Goal: Information Seeking & Learning: Learn about a topic

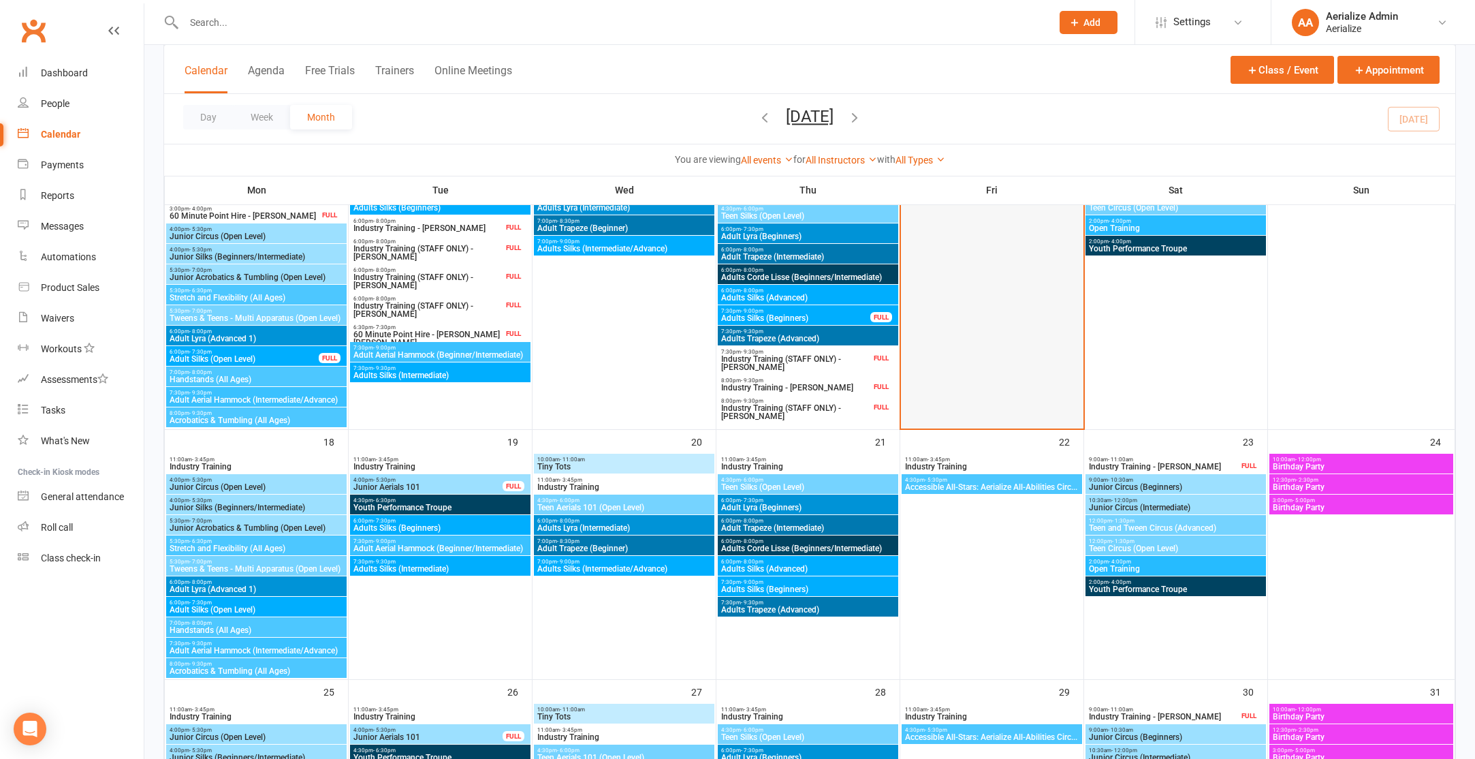
scroll to position [821, 0]
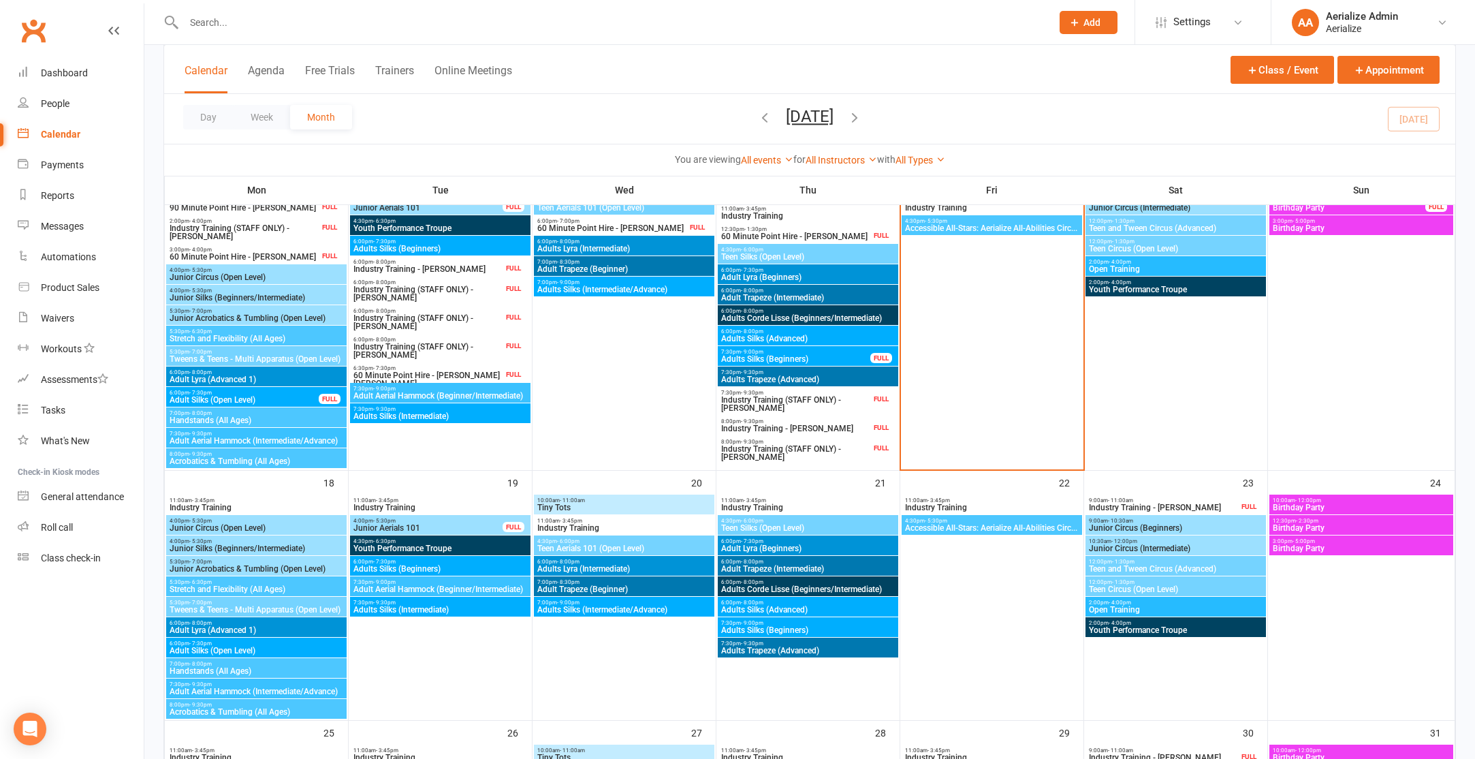
click at [862, 112] on icon "button" at bounding box center [854, 117] width 15 height 15
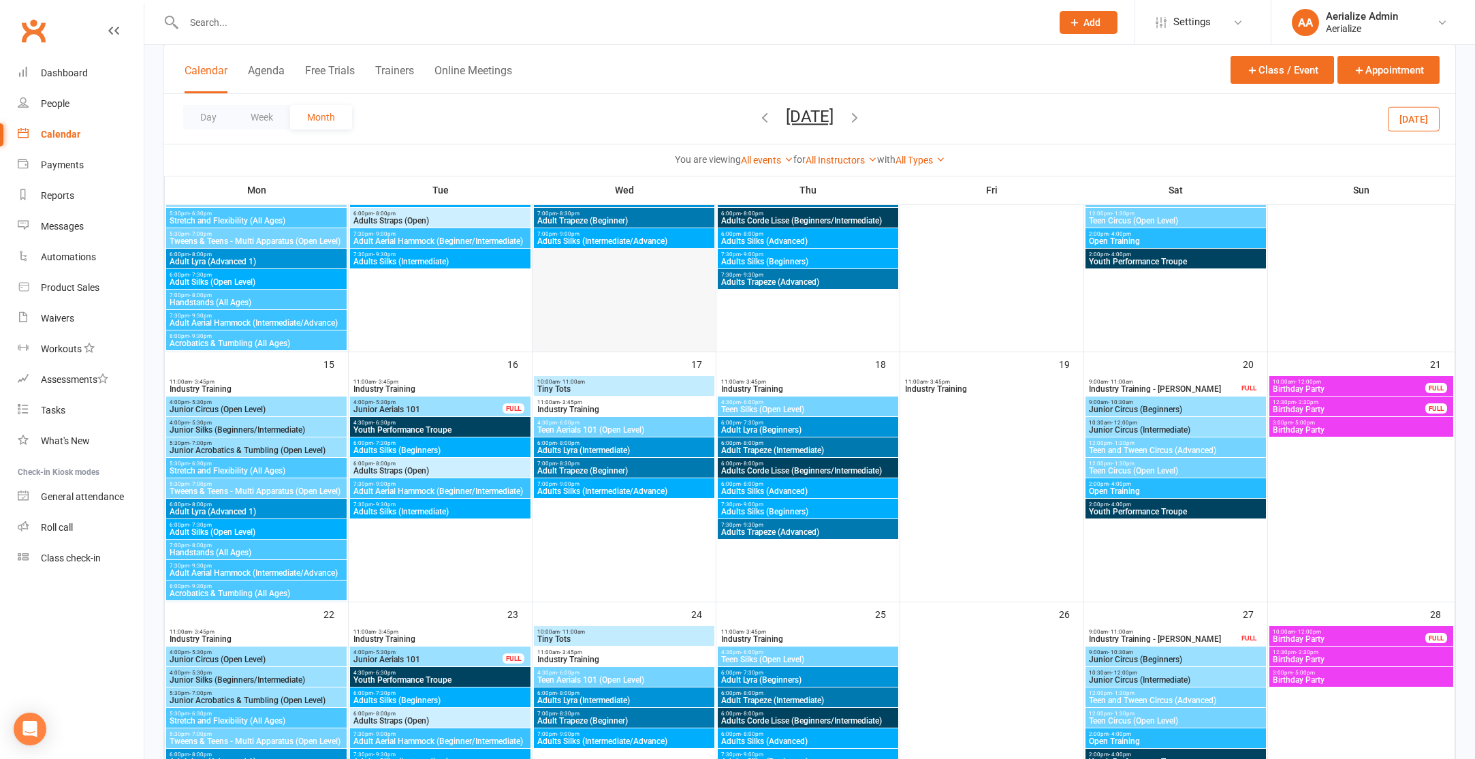
scroll to position [0, 0]
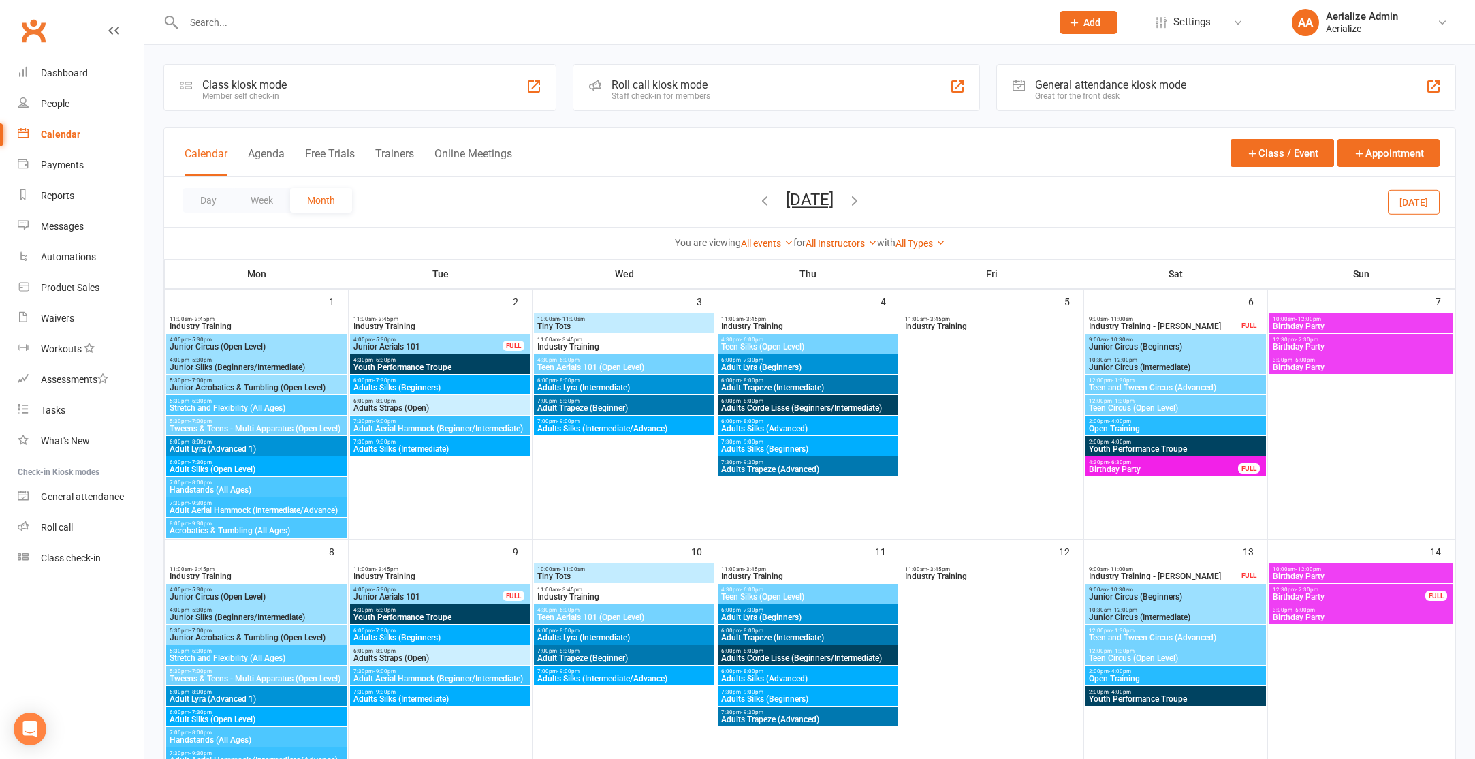
click at [1408, 210] on button "[DATE]" at bounding box center [1414, 201] width 52 height 25
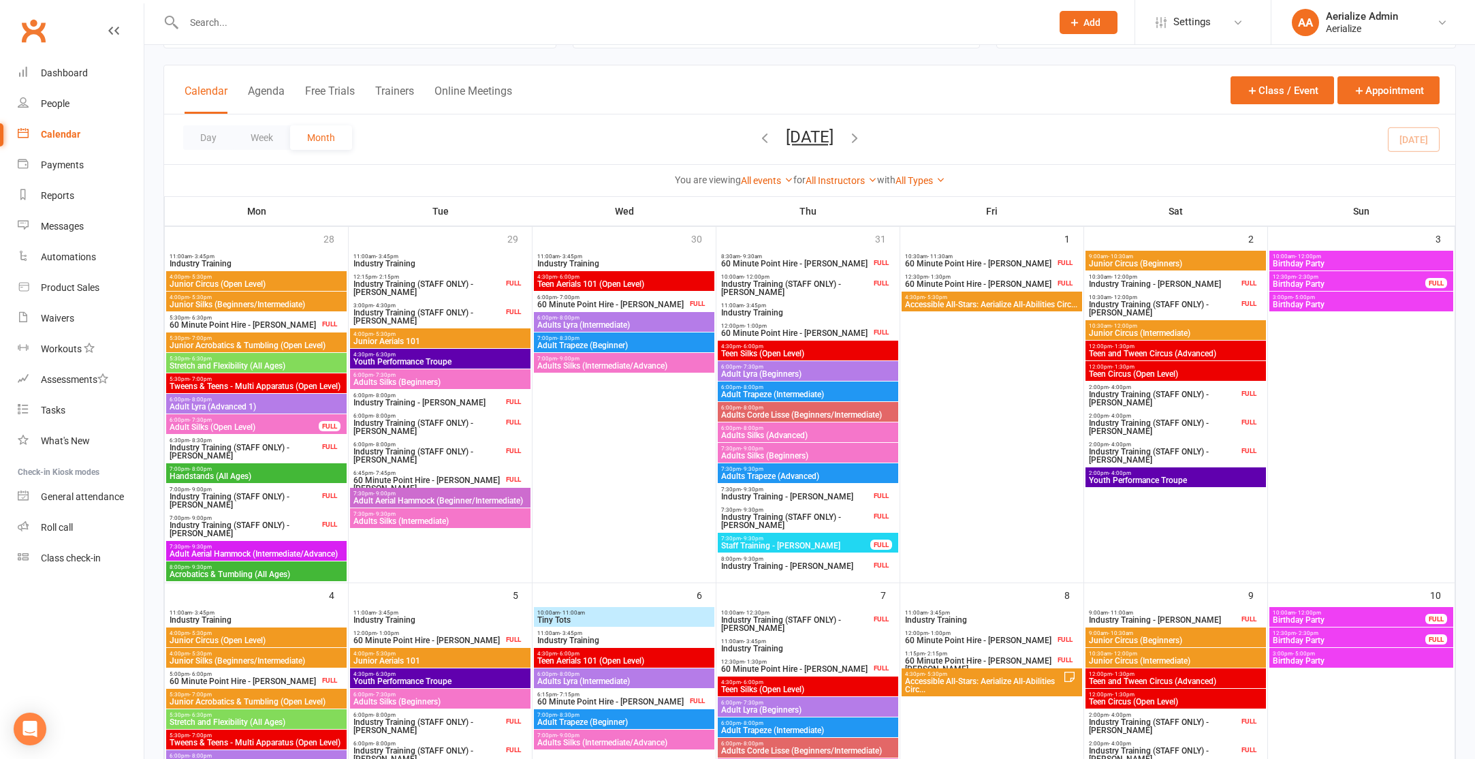
scroll to position [67, 0]
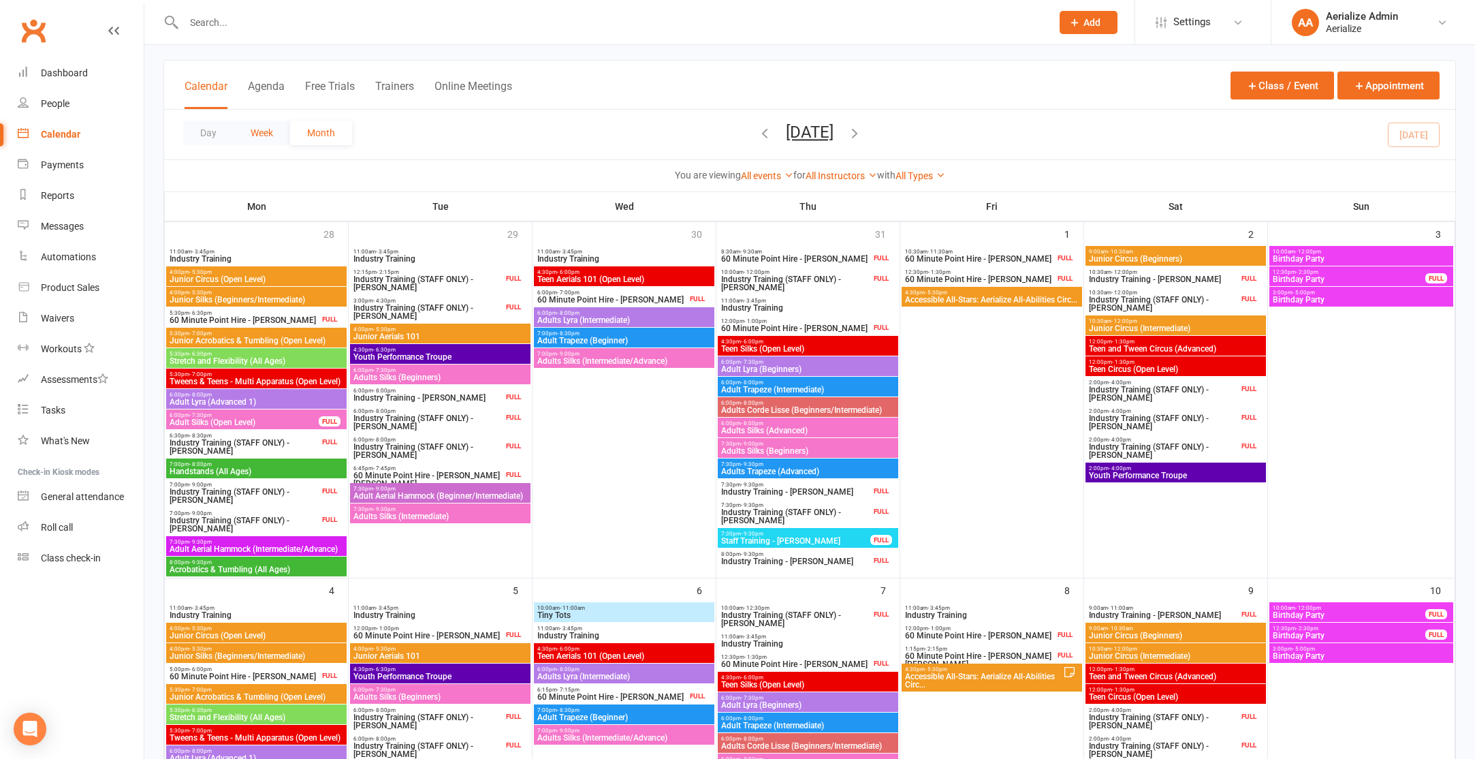
click at [267, 140] on button "Week" at bounding box center [262, 133] width 57 height 25
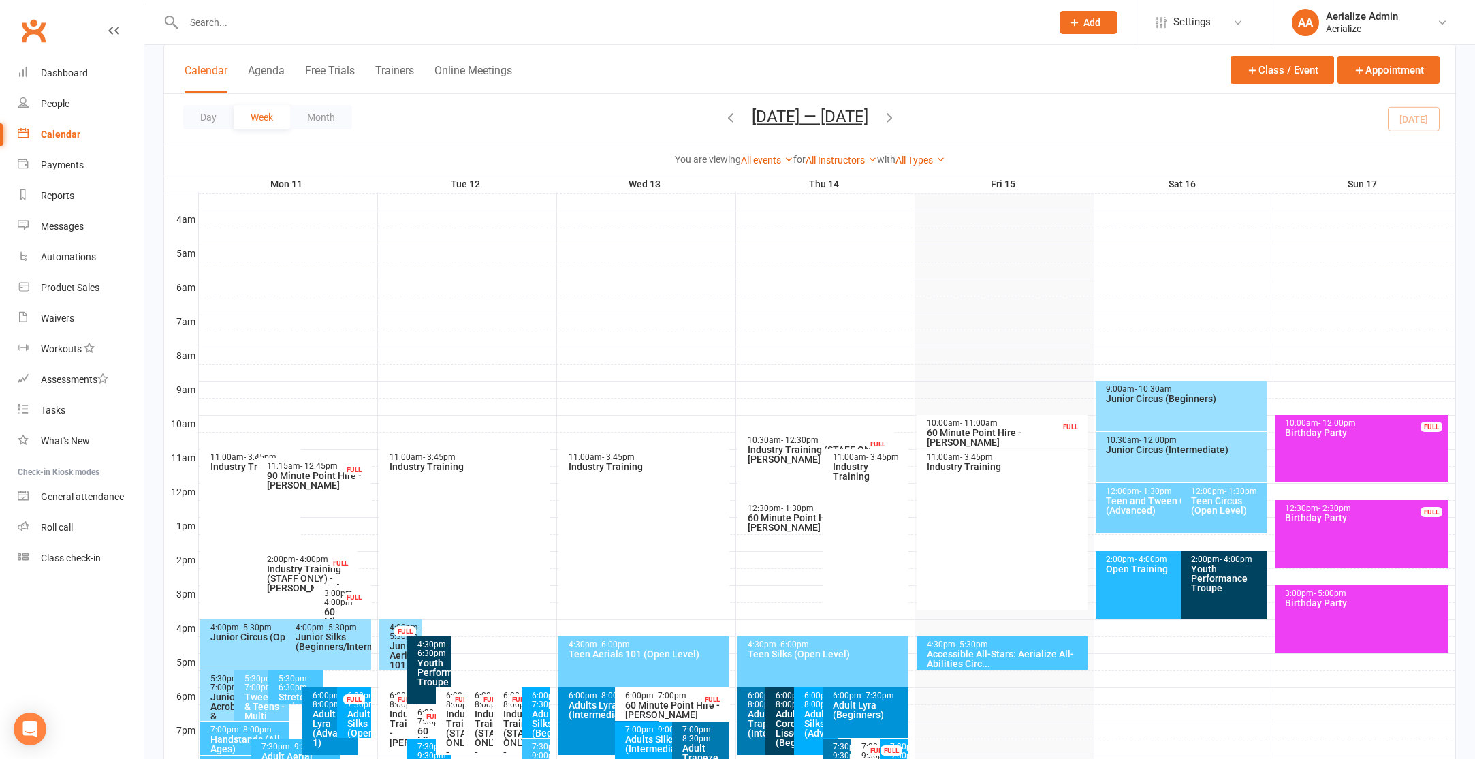
scroll to position [375, 0]
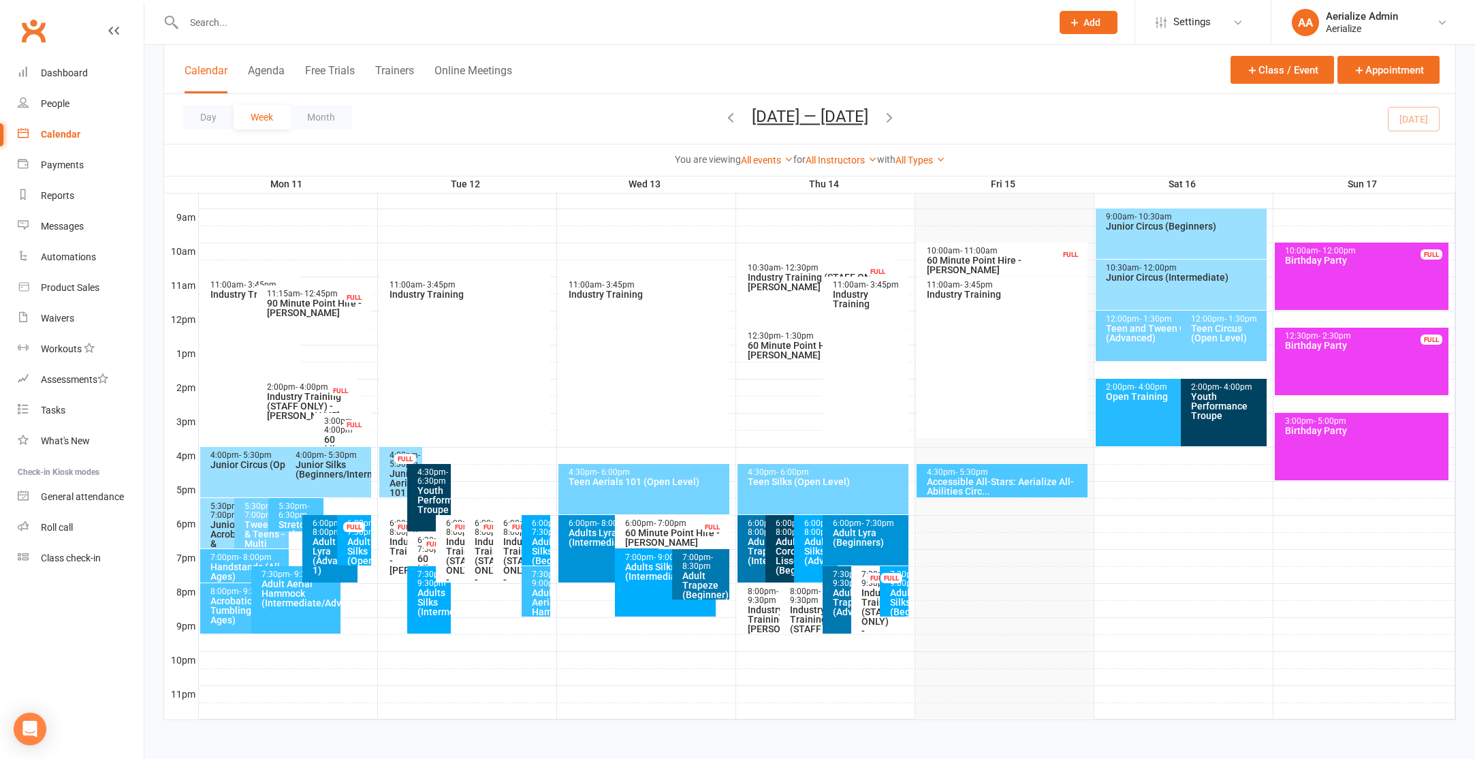
click at [217, 539] on div "Junior Acrobatics & Tumbling (Open Level)" at bounding box center [231, 548] width 43 height 57
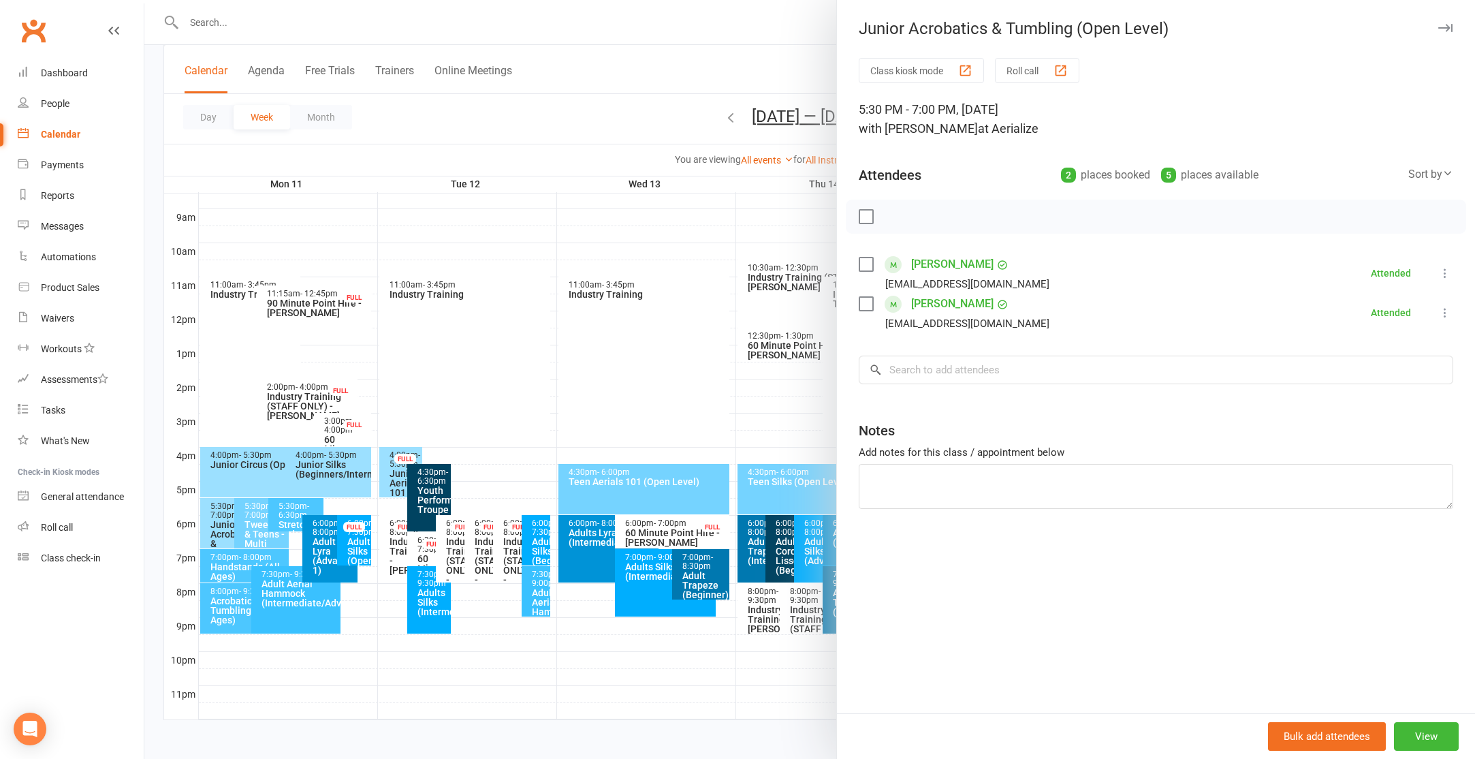
click at [248, 533] on div at bounding box center [809, 379] width 1331 height 759
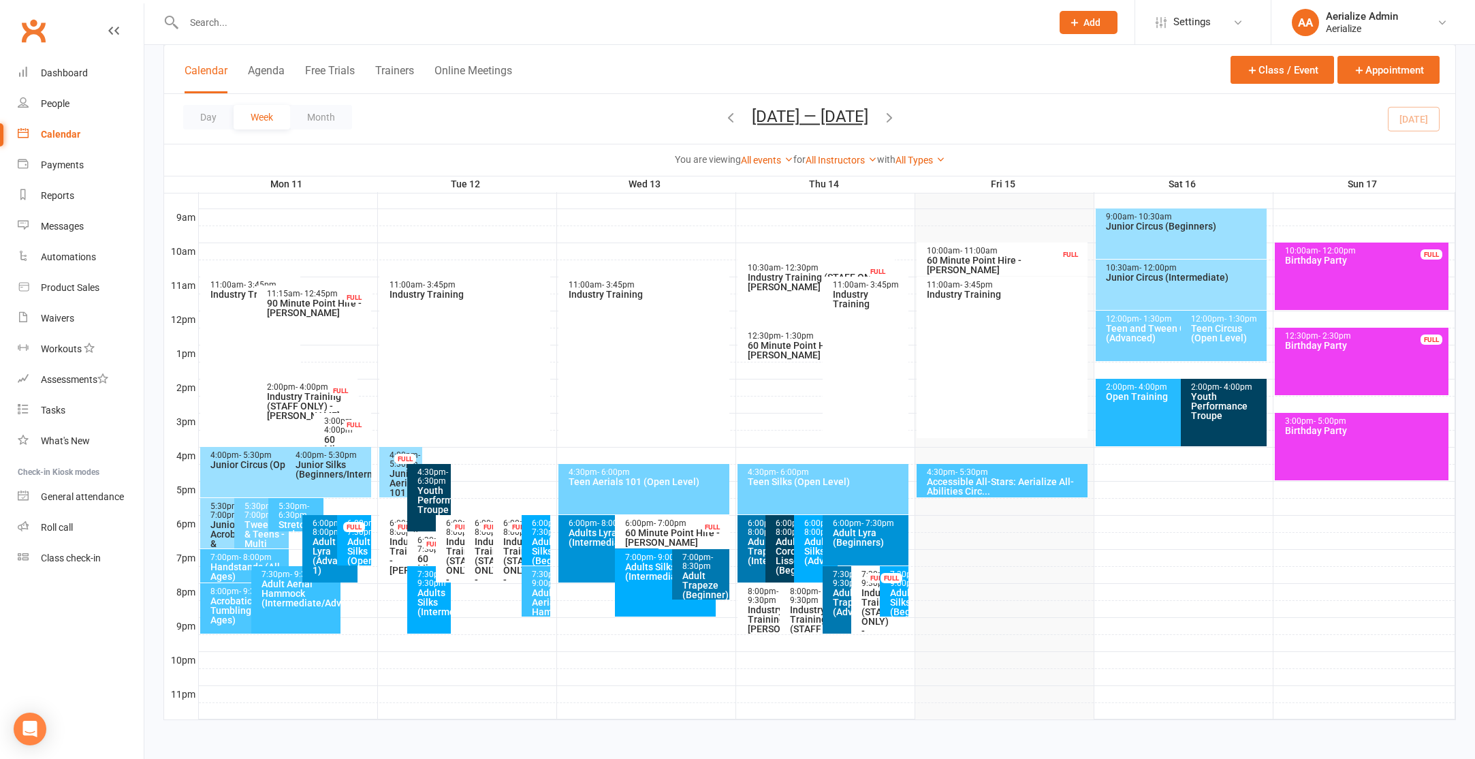
click at [248, 533] on div "Tweens & Teens - Multi Apparatus (Open Level)" at bounding box center [265, 548] width 43 height 57
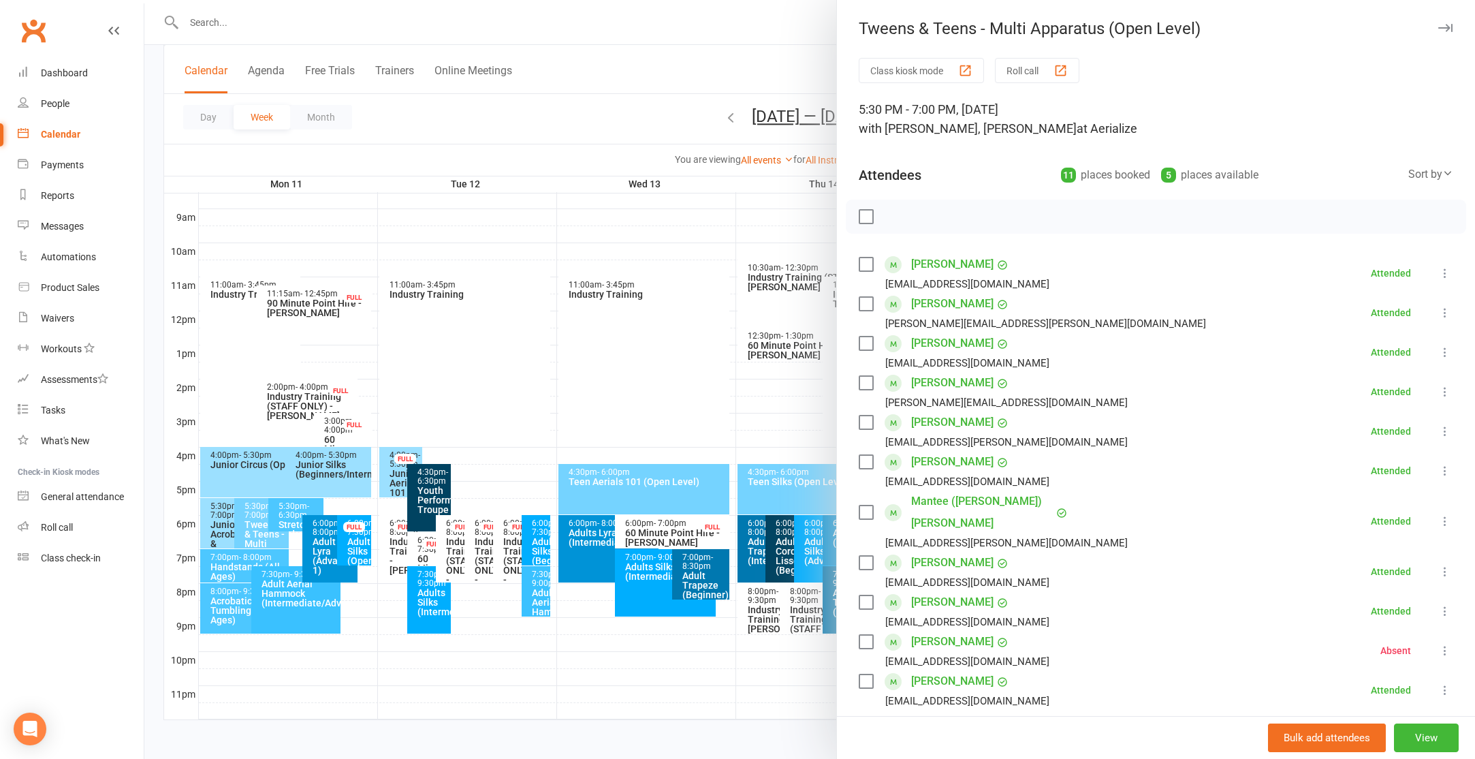
click at [288, 519] on div at bounding box center [809, 379] width 1331 height 759
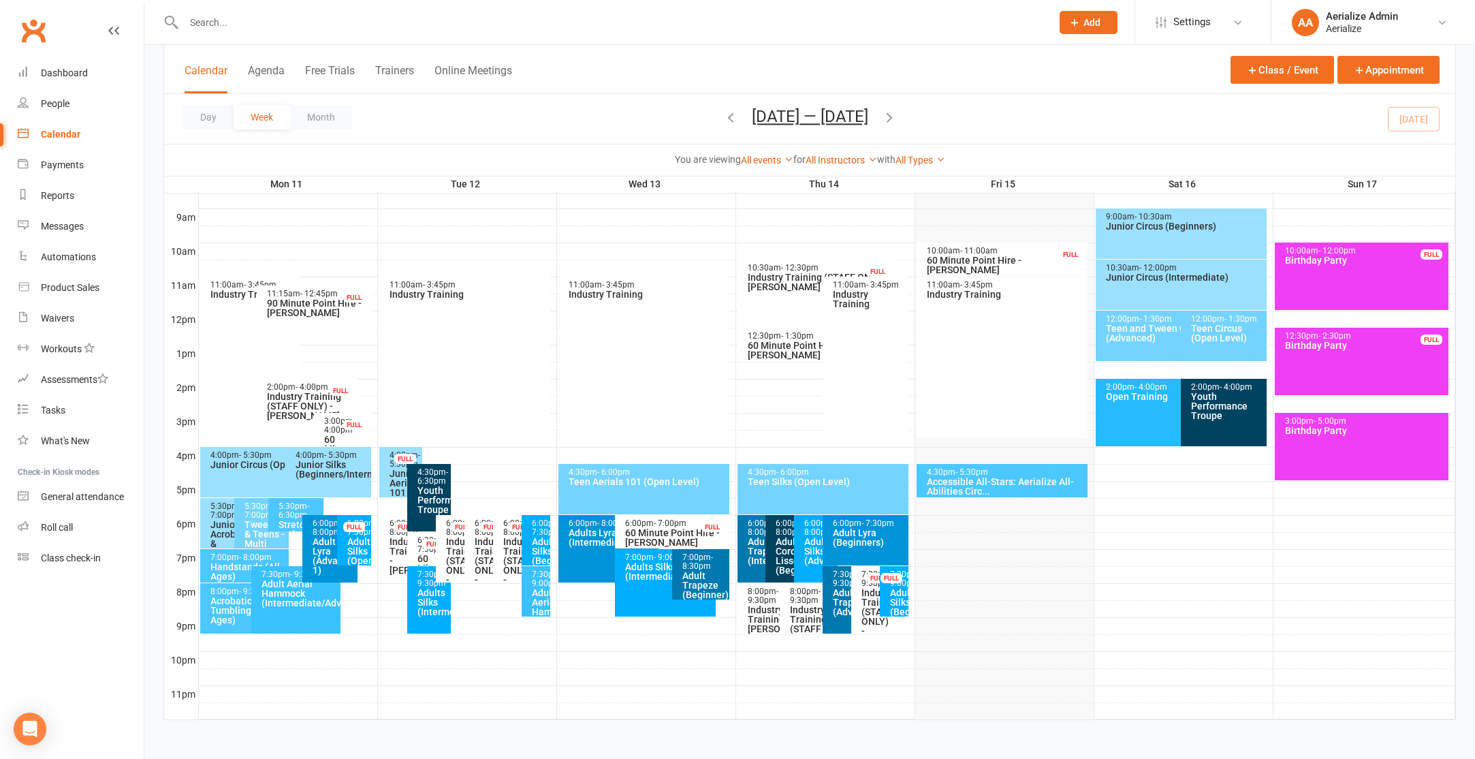
click at [288, 520] on div "Stretch and Flexibility (All Ages)" at bounding box center [299, 544] width 43 height 48
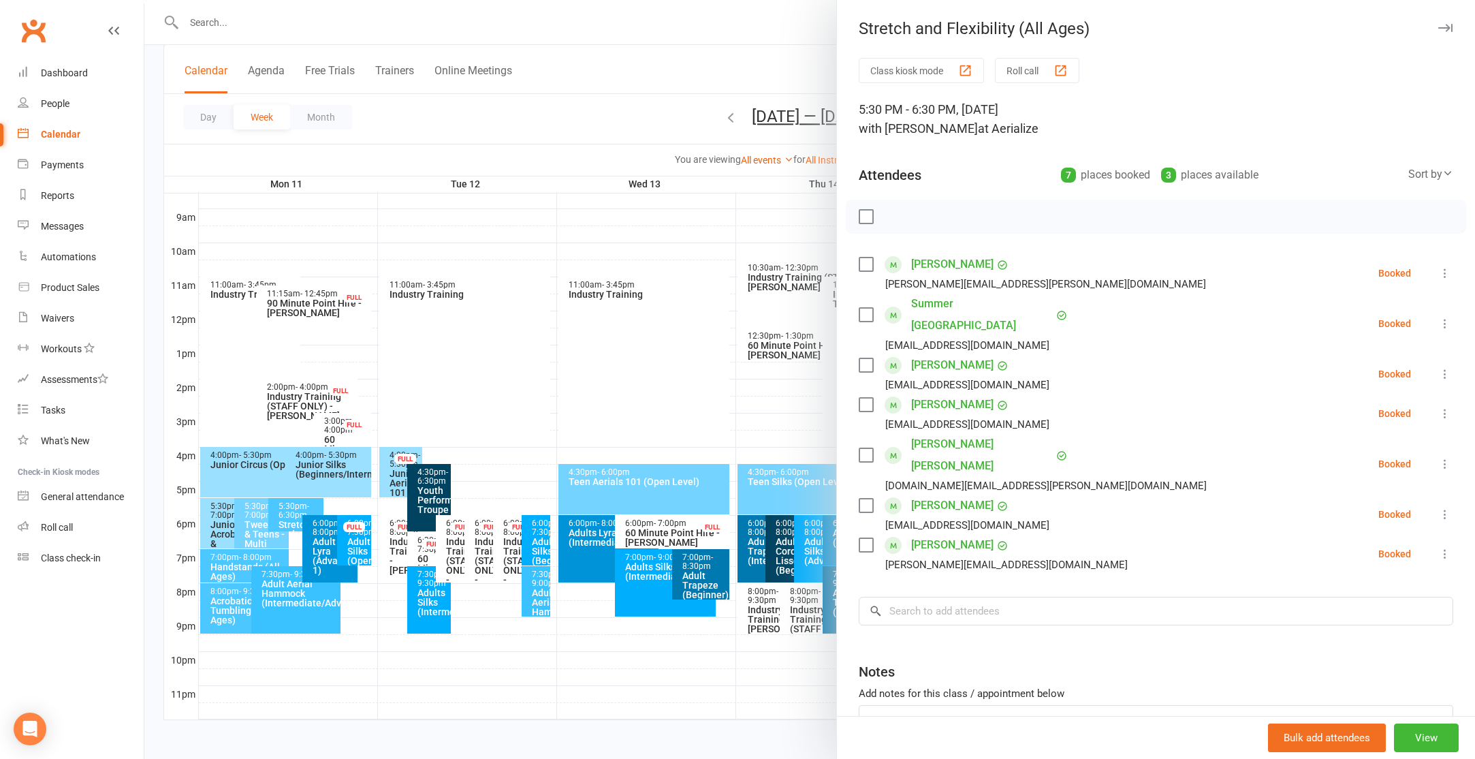
click at [312, 522] on div at bounding box center [809, 379] width 1331 height 759
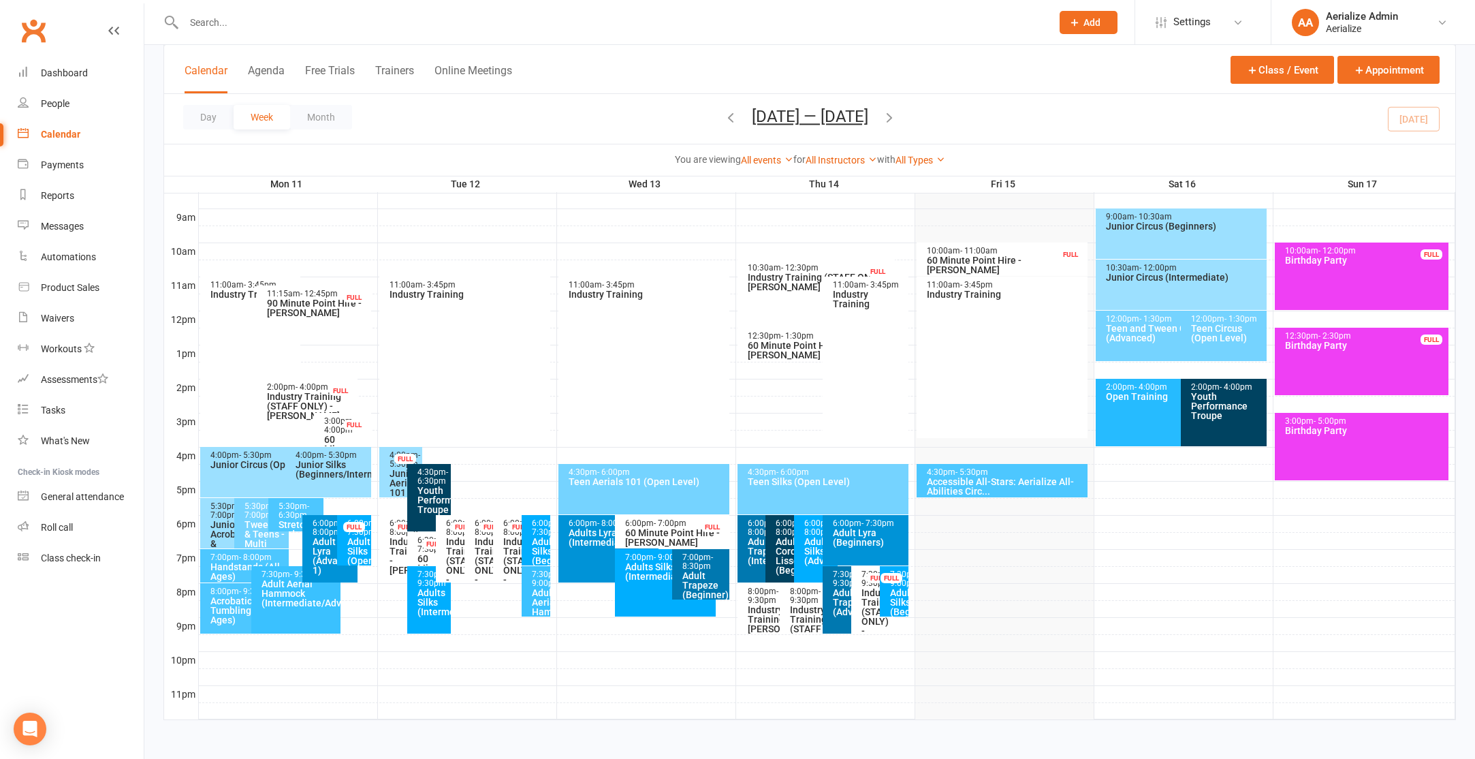
click at [321, 526] on div "6:00pm - 8:00pm" at bounding box center [333, 528] width 43 height 18
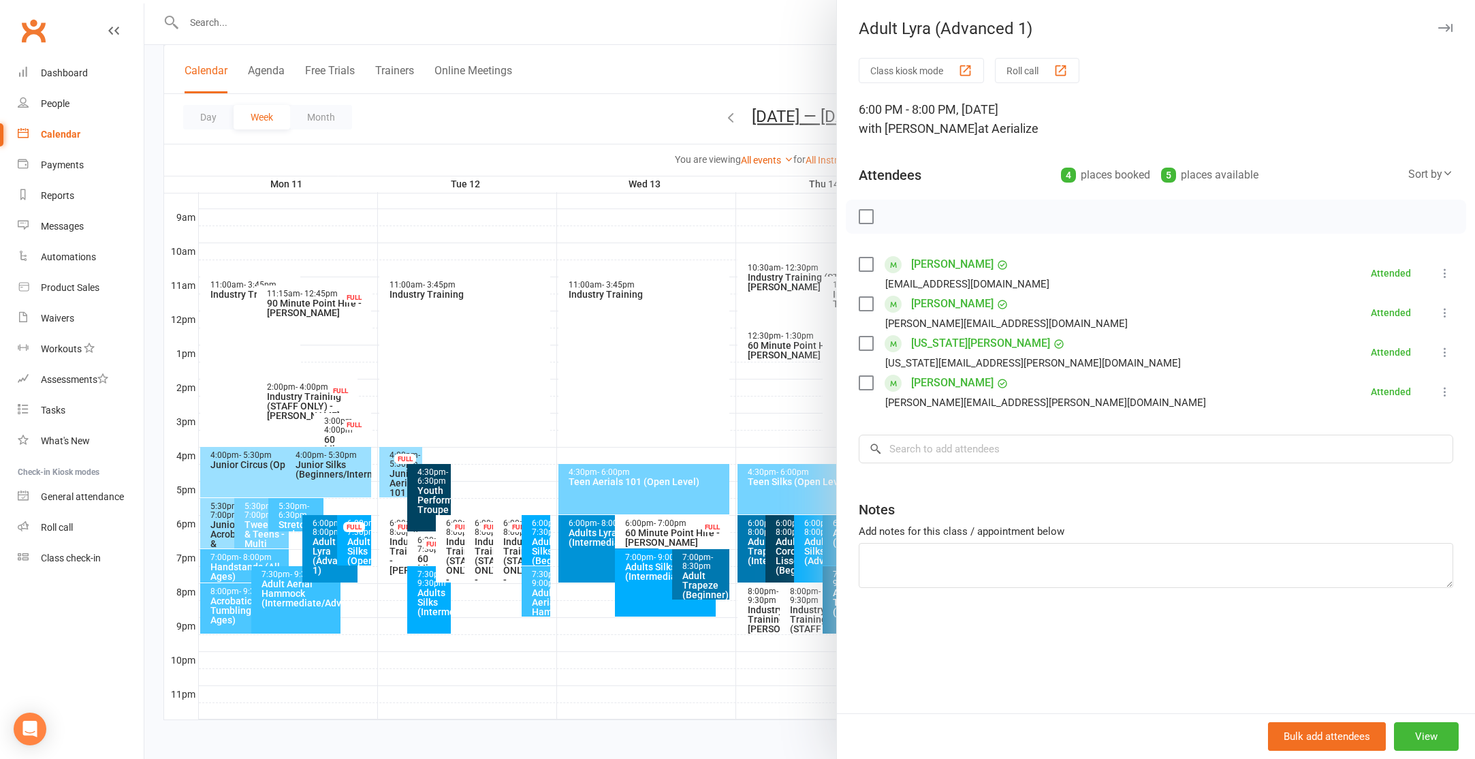
click at [345, 537] on div at bounding box center [809, 379] width 1331 height 759
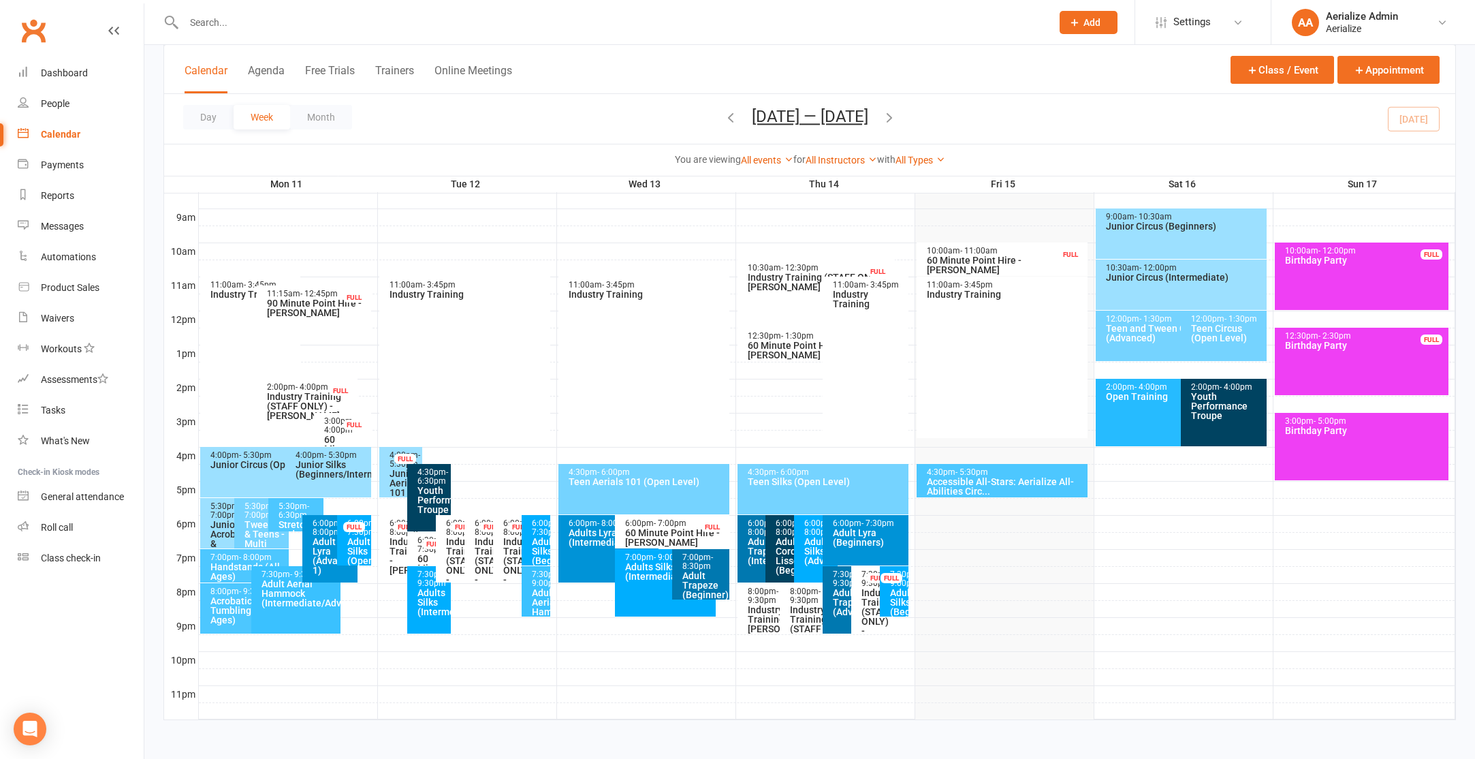
click at [351, 537] on span "- 7:30pm" at bounding box center [362, 527] width 31 height 18
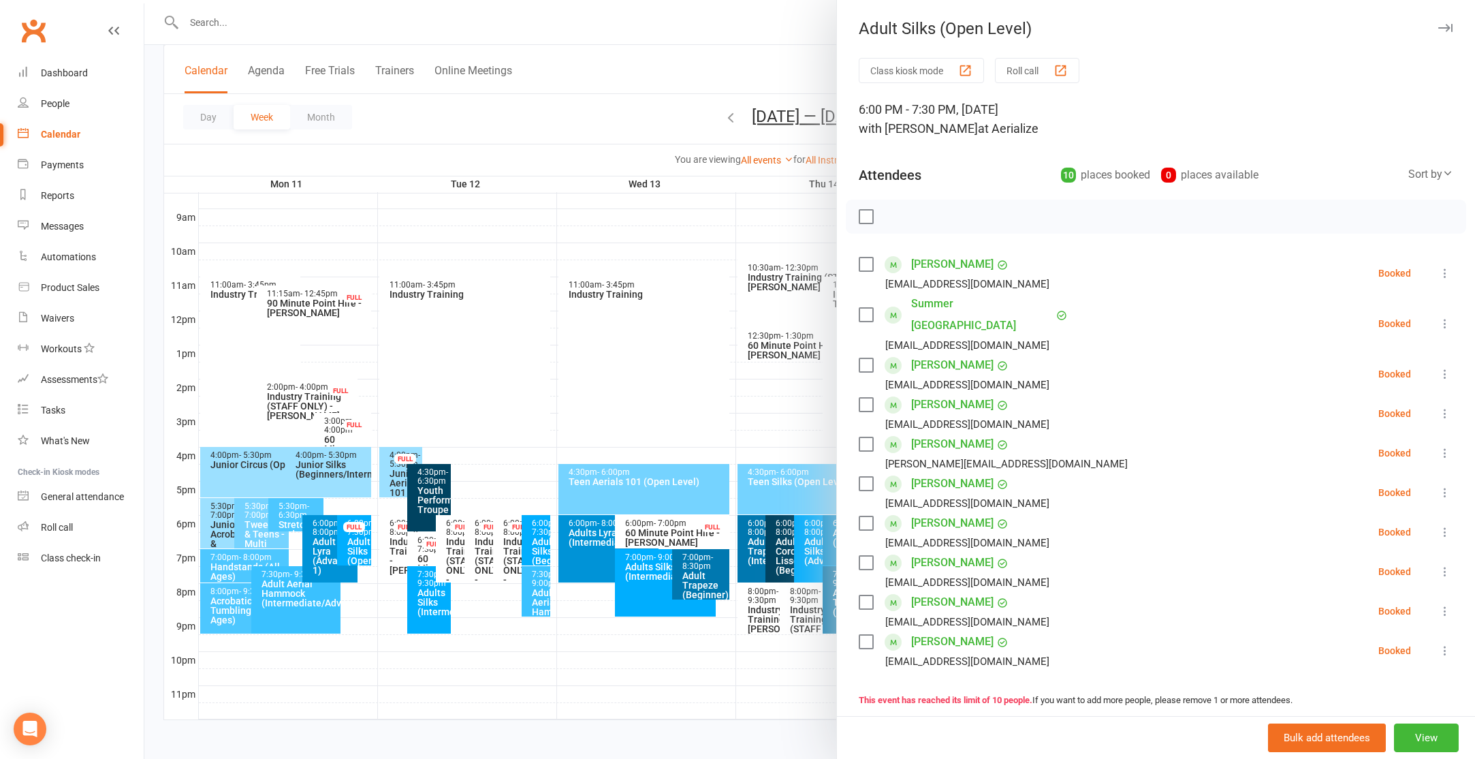
click at [247, 535] on div at bounding box center [809, 379] width 1331 height 759
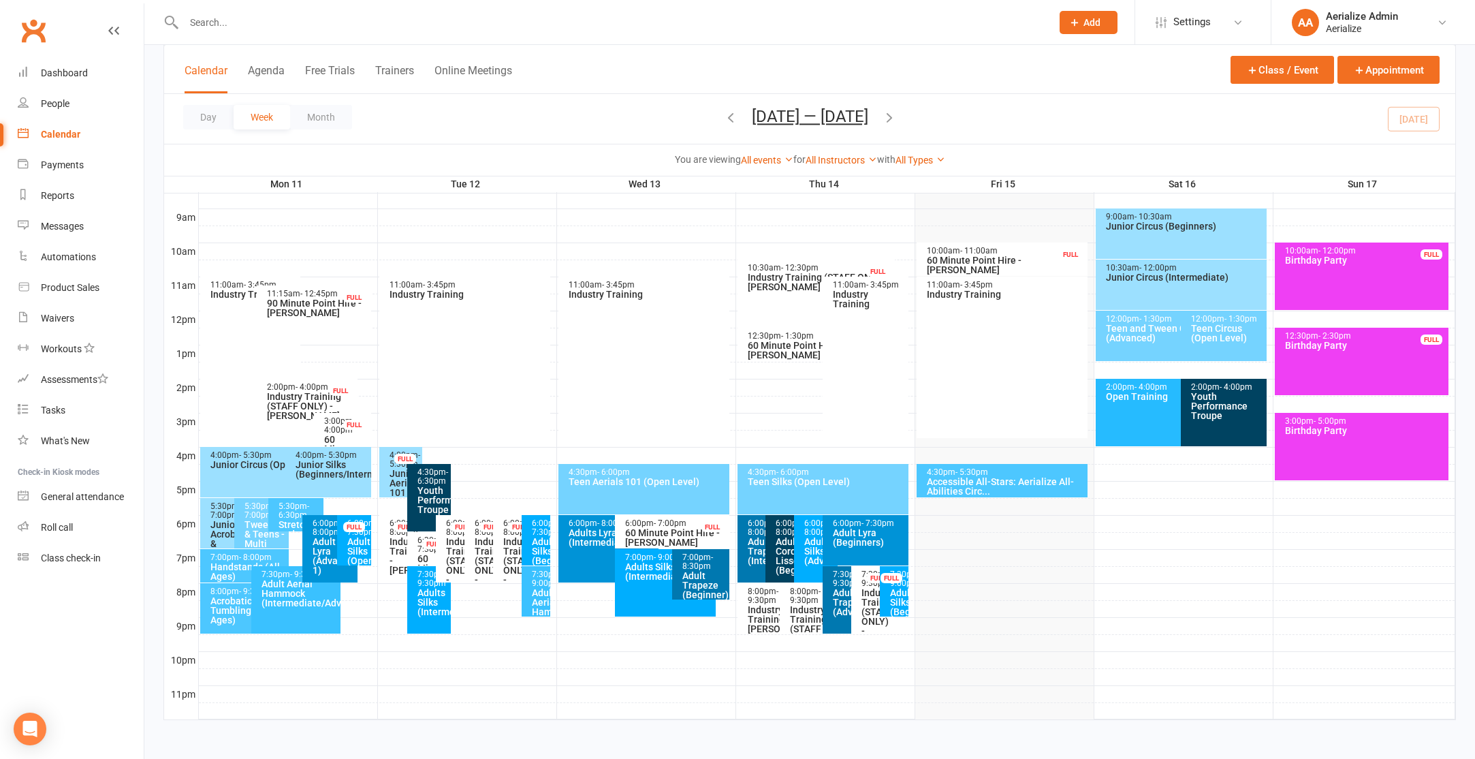
click at [234, 601] on div "Acrobatics & Tumbling (All Ages)" at bounding box center [248, 610] width 77 height 29
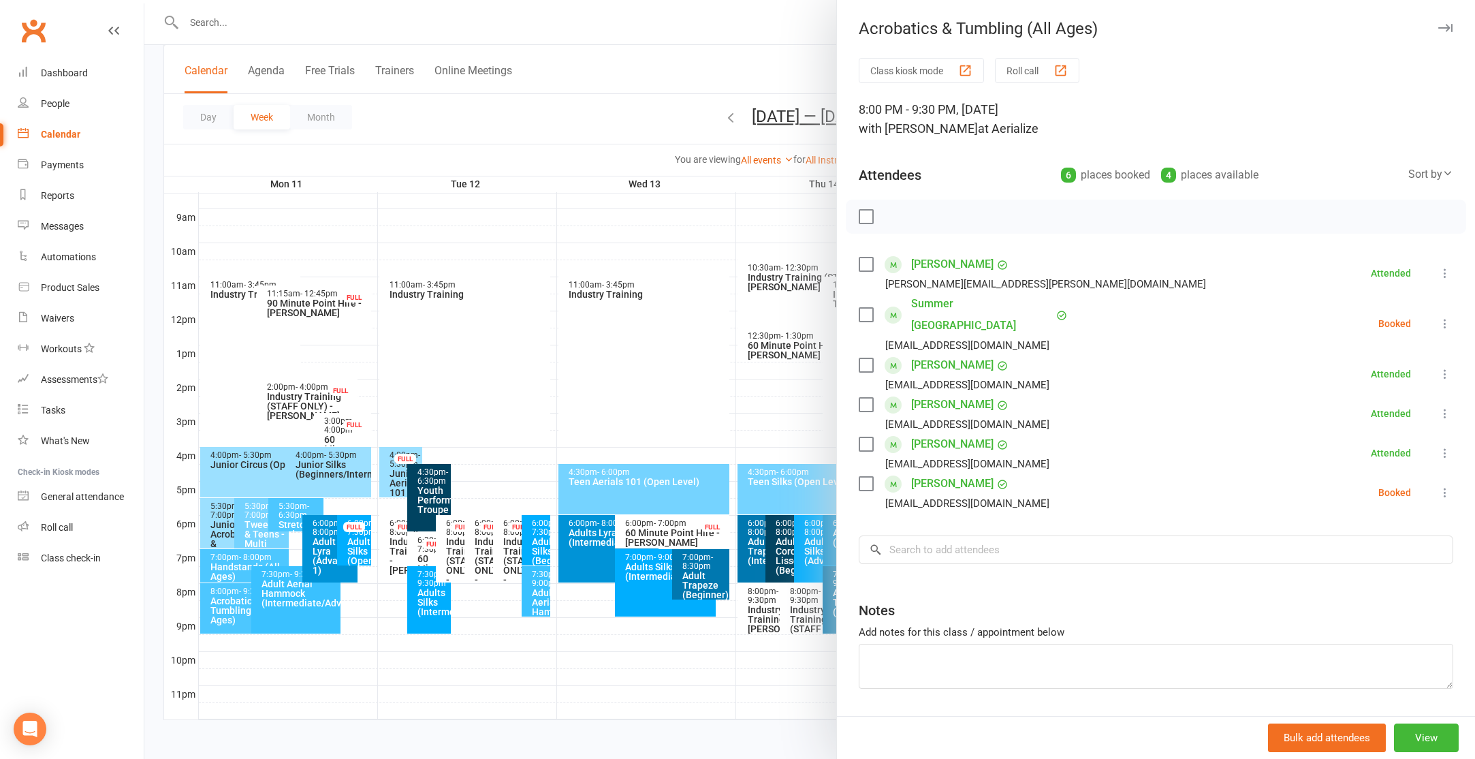
drag, startPoint x: 277, startPoint y: 605, endPoint x: 286, endPoint y: 603, distance: 9.1
click at [277, 605] on div at bounding box center [809, 379] width 1331 height 759
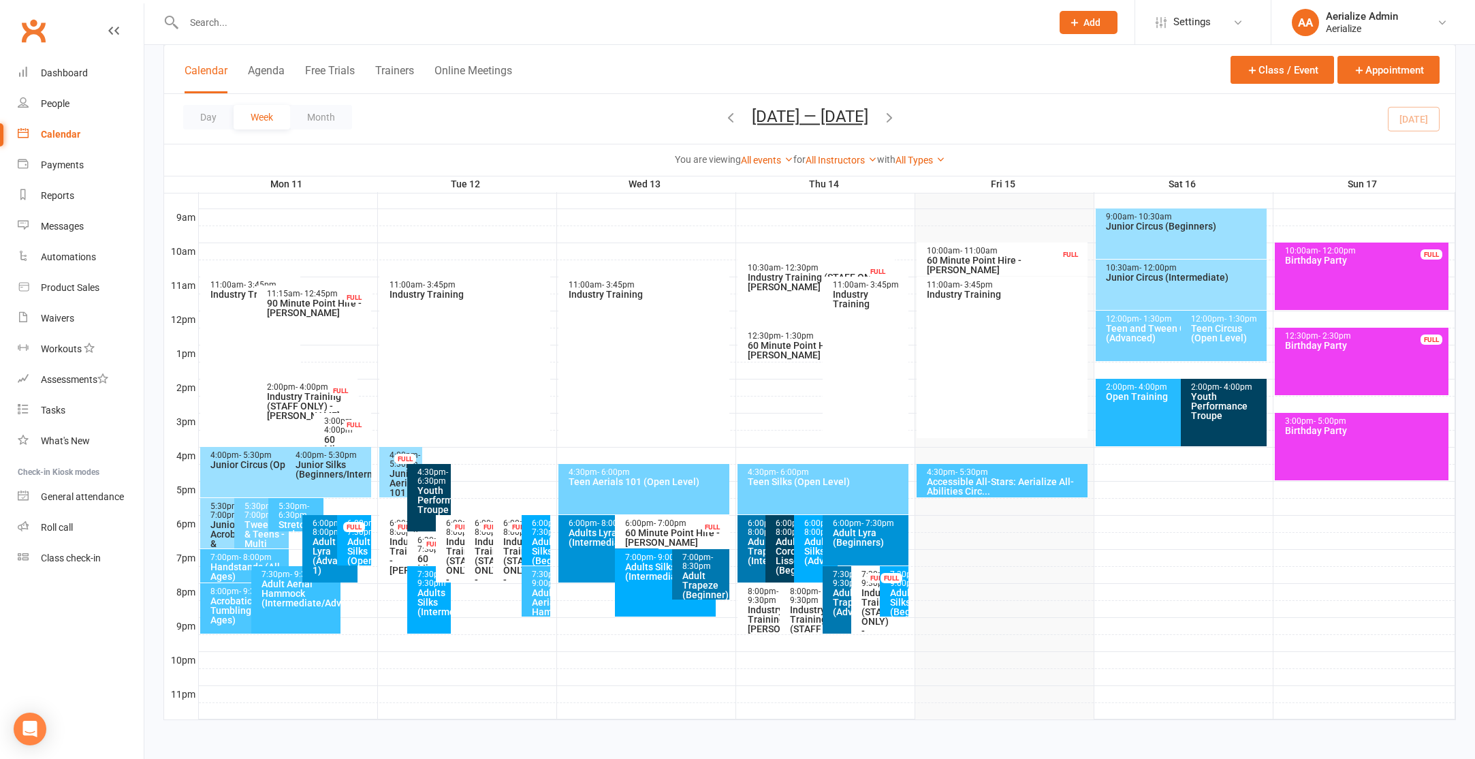
click at [289, 603] on div "Adult Aerial Hammock (Intermediate/Advance)" at bounding box center [299, 593] width 77 height 29
